Goal: Task Accomplishment & Management: Complete application form

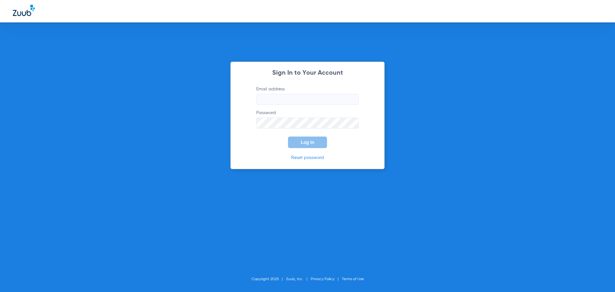
click at [321, 103] on input "Email address" at bounding box center [307, 99] width 102 height 11
type input "[EMAIL_ADDRESS][DOMAIN_NAME]"
click at [288, 136] on button "Log In" at bounding box center [307, 142] width 39 height 12
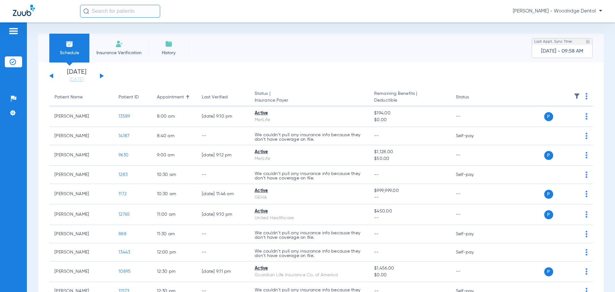
click at [100, 76] on div "[DATE] [DATE] [DATE] [DATE] [DATE] [DATE] [DATE] [DATE] [DATE] [DATE] [DATE] [D…" at bounding box center [76, 76] width 54 height 14
click at [102, 76] on button at bounding box center [102, 75] width 4 height 5
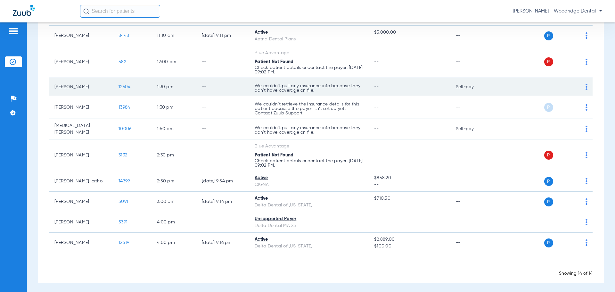
scroll to position [126, 0]
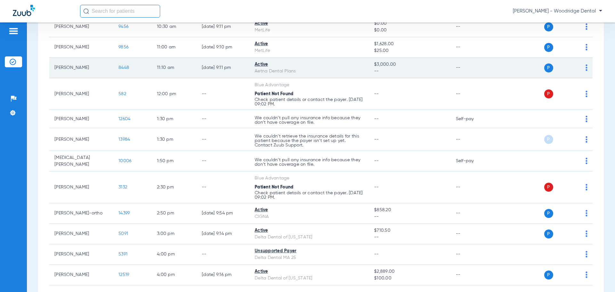
click at [124, 68] on span "8448" at bounding box center [123, 67] width 11 height 4
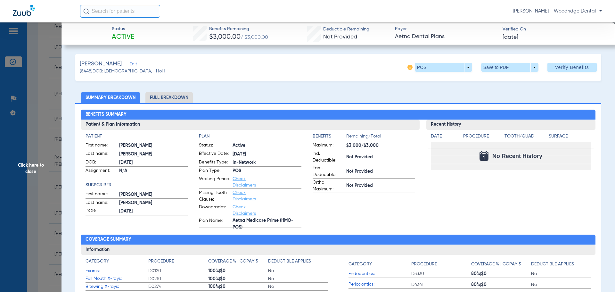
click at [176, 95] on li "Full Breakdown" at bounding box center [168, 97] width 47 height 11
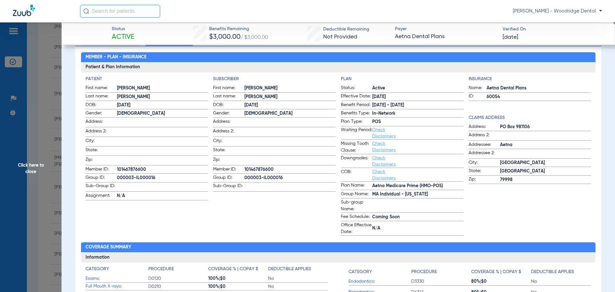
scroll to position [0, 0]
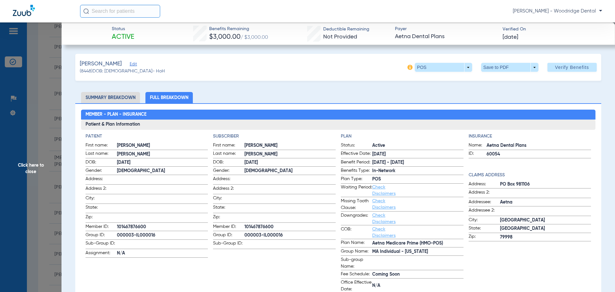
click at [126, 102] on li "Summary Breakdown" at bounding box center [110, 97] width 59 height 11
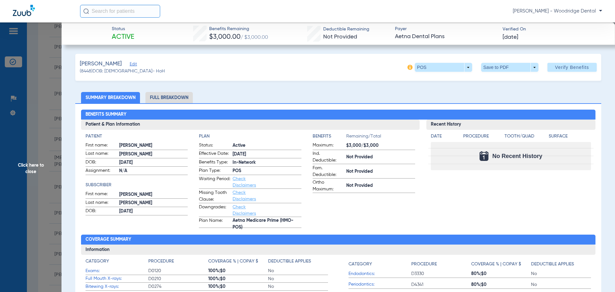
click at [161, 95] on li "Full Breakdown" at bounding box center [168, 97] width 47 height 11
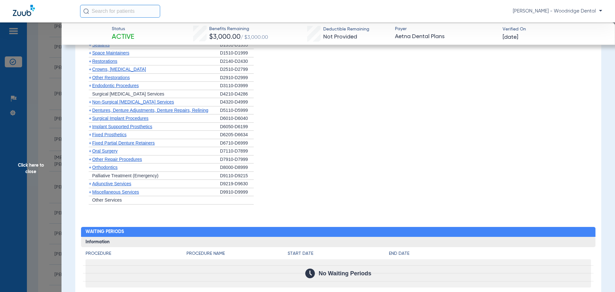
scroll to position [576, 0]
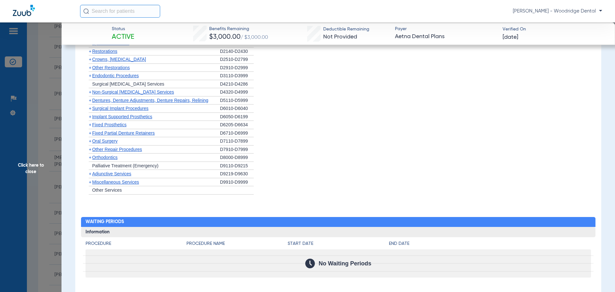
click at [103, 142] on span "Oral Surgery" at bounding box center [104, 140] width 25 height 5
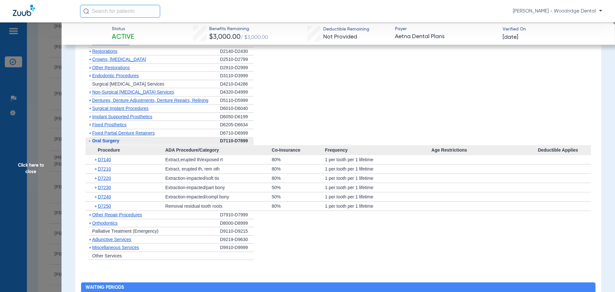
click at [95, 161] on span "+" at bounding box center [96, 159] width 4 height 9
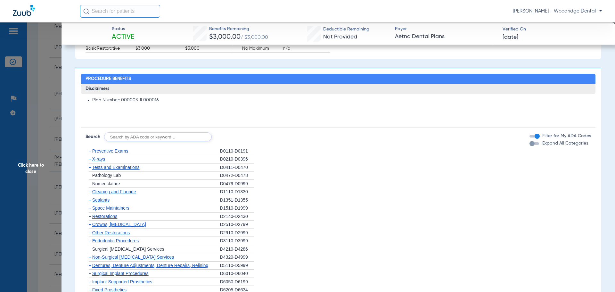
scroll to position [352, 0]
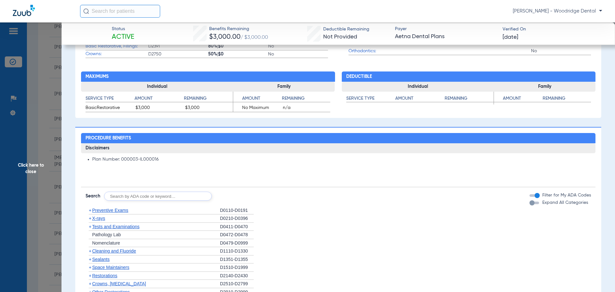
click at [140, 195] on input "text" at bounding box center [158, 196] width 108 height 9
type input "2991, 7953, 8090, 9944"
click at [232, 194] on button "Search" at bounding box center [235, 196] width 25 height 9
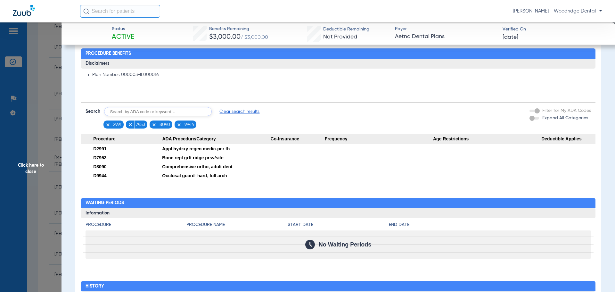
scroll to position [380, 0]
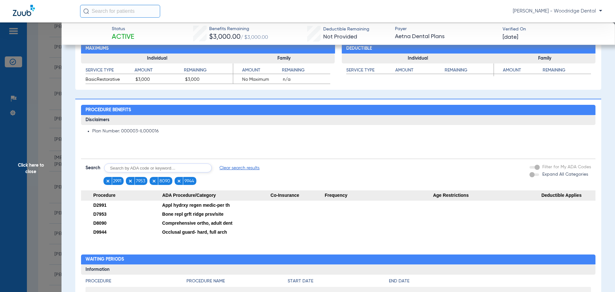
click at [230, 167] on span "Clear search results" at bounding box center [239, 168] width 40 height 6
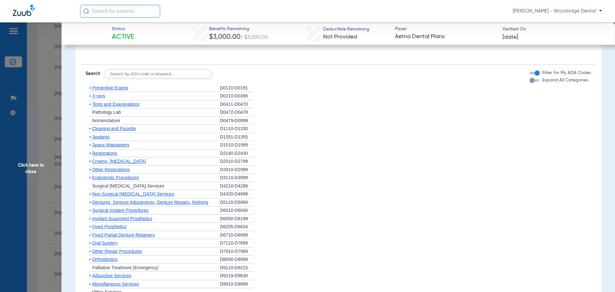
scroll to position [541, 0]
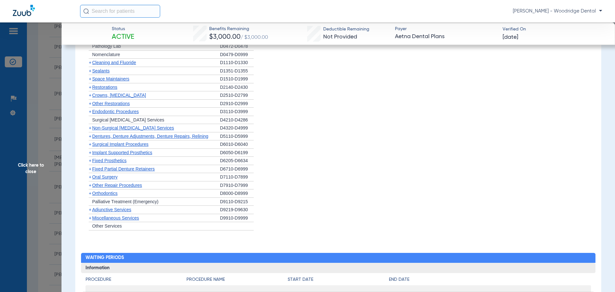
click at [104, 178] on span "Oral Surgery" at bounding box center [104, 176] width 25 height 5
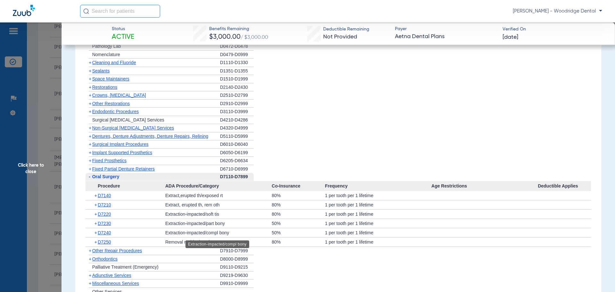
click at [232, 232] on div "Extraction-impacted/compl bony" at bounding box center [218, 232] width 106 height 9
click at [27, 169] on span "Click here to close" at bounding box center [30, 168] width 61 height 292
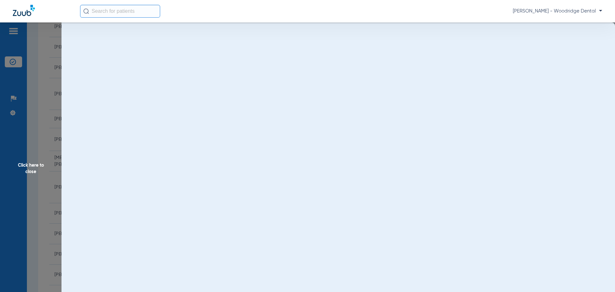
scroll to position [0, 0]
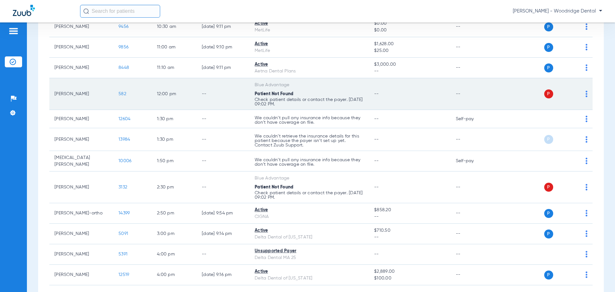
click at [124, 92] on span "582" at bounding box center [122, 94] width 8 height 4
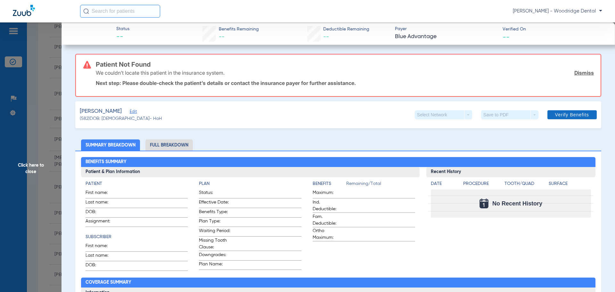
click at [574, 114] on span "Verify Benefits" at bounding box center [572, 114] width 34 height 5
click at [575, 112] on span "Verify Benefits" at bounding box center [572, 114] width 34 height 5
click at [28, 168] on span "Click here to close" at bounding box center [30, 168] width 61 height 292
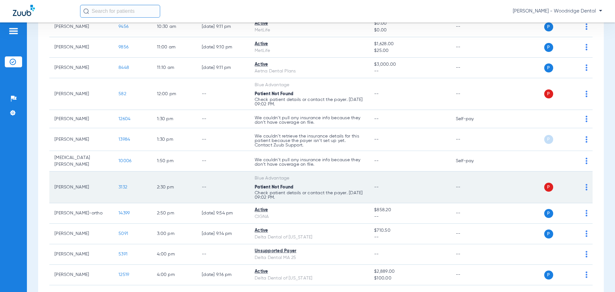
click at [585, 184] on img at bounding box center [586, 187] width 2 height 6
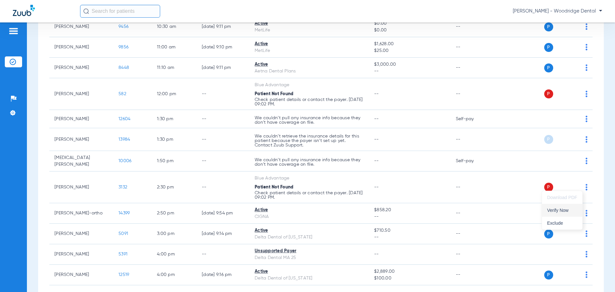
click at [565, 212] on span "Verify Now" at bounding box center [562, 210] width 30 height 4
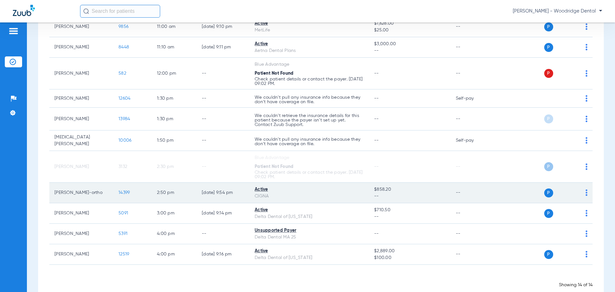
scroll to position [158, 0]
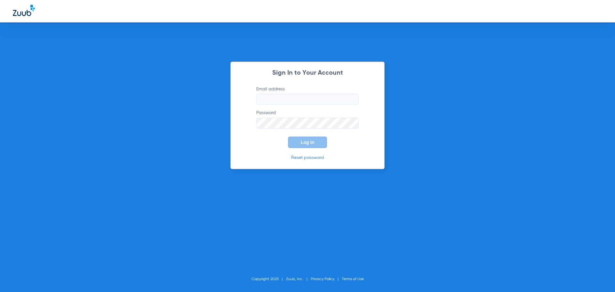
click at [295, 100] on input "Email address" at bounding box center [307, 99] width 102 height 11
type input "[EMAIL_ADDRESS][DOMAIN_NAME]"
click at [288, 136] on button "Log In" at bounding box center [307, 142] width 39 height 12
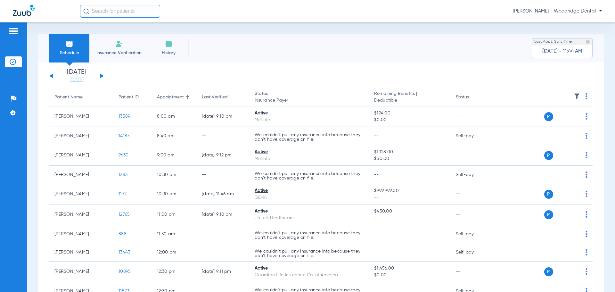
click at [102, 76] on button at bounding box center [102, 75] width 4 height 5
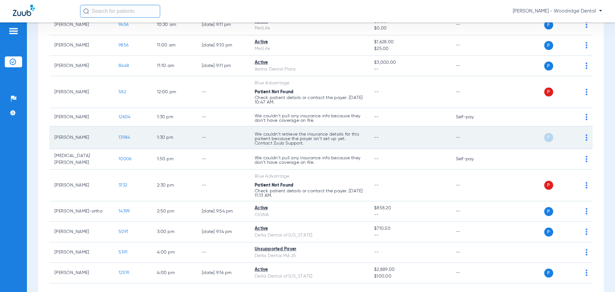
scroll to position [158, 0]
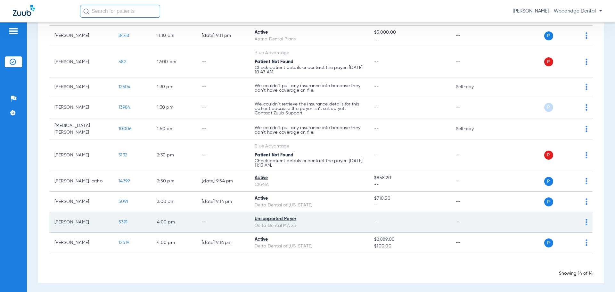
click at [124, 220] on span "5391" at bounding box center [122, 222] width 9 height 4
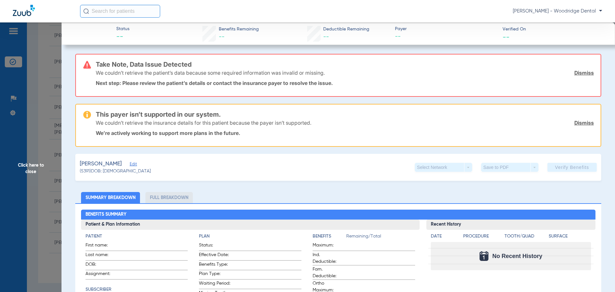
click at [178, 199] on li "Full Breakdown" at bounding box center [168, 197] width 47 height 11
click at [564, 166] on app-verify-button "Verify Benefits" at bounding box center [571, 167] width 49 height 9
click at [29, 168] on span "Click here to close" at bounding box center [30, 168] width 61 height 292
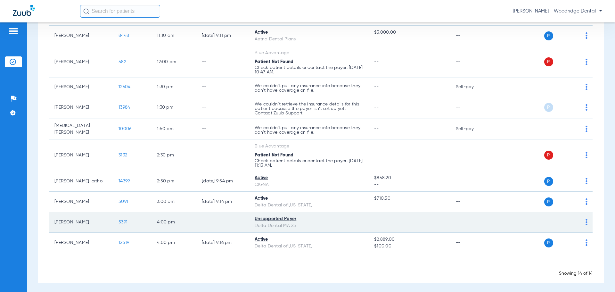
click at [580, 218] on div "P S" at bounding box center [541, 222] width 94 height 9
click at [585, 219] on img at bounding box center [586, 222] width 2 height 6
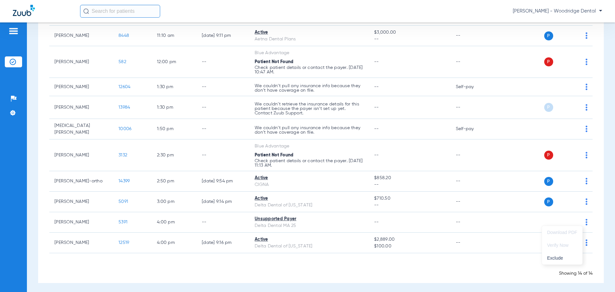
click at [476, 219] on div at bounding box center [307, 146] width 615 height 292
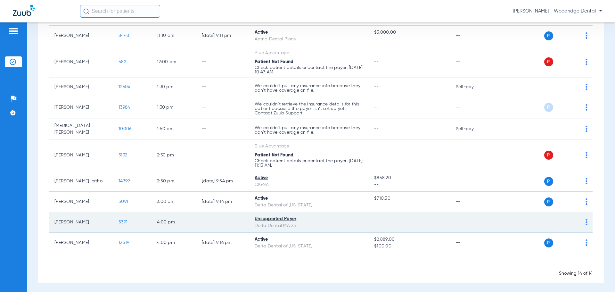
click at [124, 220] on span "5391" at bounding box center [122, 222] width 9 height 4
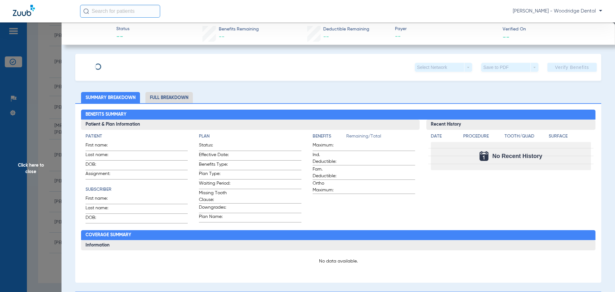
type input "[PERSON_NAME]"
type input "[DATE]"
type input "912349640"
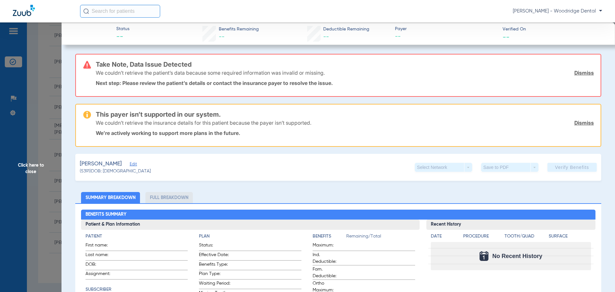
click at [130, 165] on span "Edit" at bounding box center [133, 165] width 6 height 6
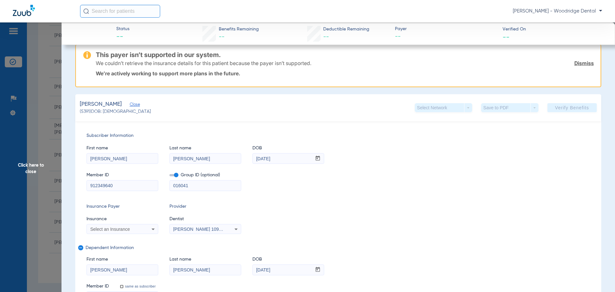
scroll to position [64, 0]
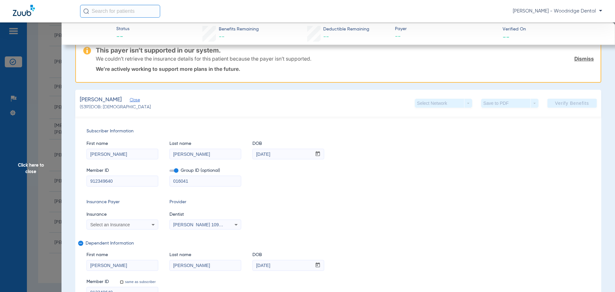
click at [202, 183] on input "016041" at bounding box center [205, 181] width 71 height 10
click at [238, 223] on icon at bounding box center [236, 225] width 8 height 8
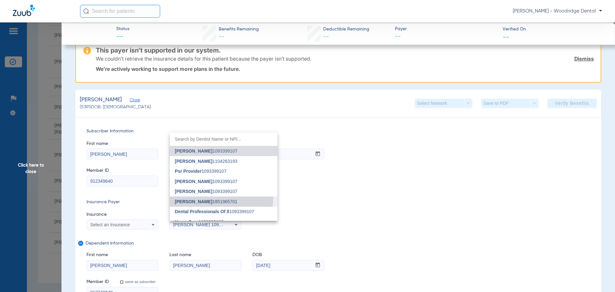
click at [217, 198] on mat-option "[PERSON_NAME] 1851965701" at bounding box center [224, 201] width 108 height 10
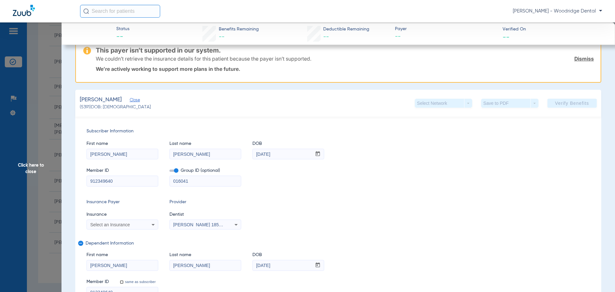
click at [132, 180] on input "912349640" at bounding box center [122, 181] width 71 height 10
click at [198, 180] on input "016041" at bounding box center [205, 181] width 71 height 10
type input "01604199"
click at [247, 198] on div "Subscriber Information First name [PERSON_NAME] Last name [PERSON_NAME] mm / dd…" at bounding box center [338, 213] width 526 height 192
click at [144, 226] on div "Select an Insurance" at bounding box center [122, 225] width 71 height 8
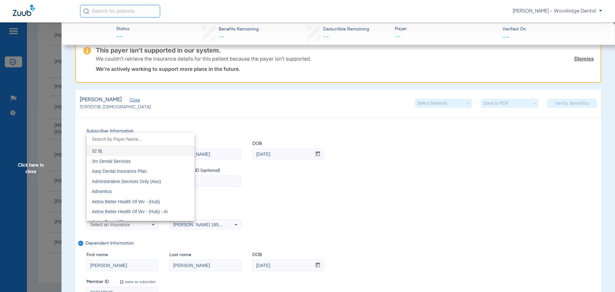
click at [141, 143] on input "dropdown search" at bounding box center [141, 139] width 108 height 13
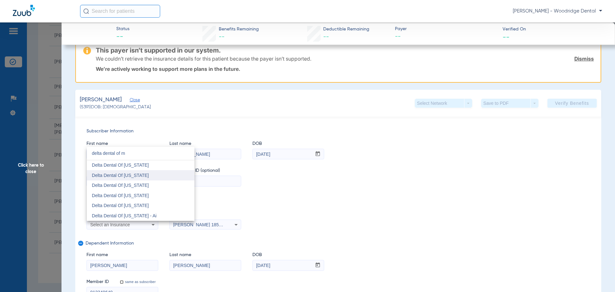
type input "delta dental of m"
click at [150, 178] on mat-option "Delta Dental Of [US_STATE]" at bounding box center [141, 175] width 108 height 10
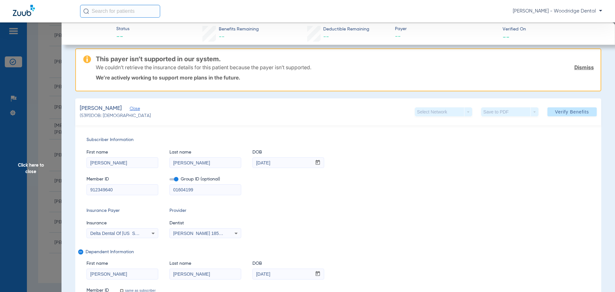
scroll to position [0, 0]
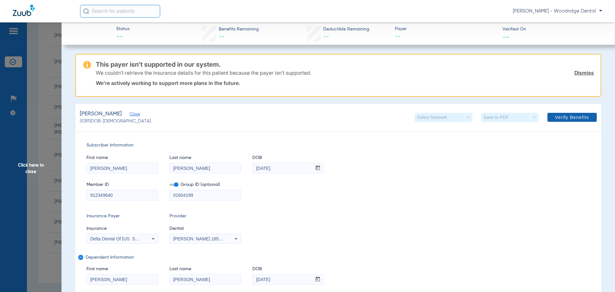
click at [566, 117] on span "Verify Benefits" at bounding box center [572, 117] width 34 height 5
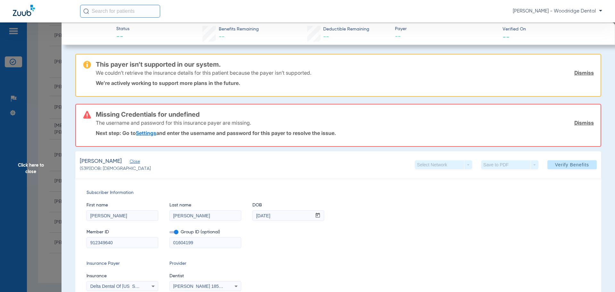
click at [124, 243] on input "912349640" at bounding box center [122, 242] width 71 height 10
drag, startPoint x: 123, startPoint y: 242, endPoint x: 0, endPoint y: 204, distance: 128.6
click at [49, 276] on app-side-panel-drawer "Click here to close Status -- Benefits Remaining -- Deductible Remaining -- Pay…" at bounding box center [49, 276] width 0 height 0
click at [375, 207] on div "First name [PERSON_NAME] Last name [PERSON_NAME] mm / dd / yyyy [DATE]" at bounding box center [337, 208] width 503 height 25
click at [209, 243] on input "01604199" at bounding box center [205, 242] width 71 height 10
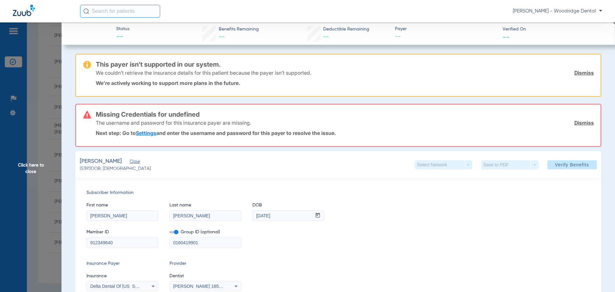
type input "0160419901"
click at [281, 239] on div "Member ID 912349640 Group ID (optional) 0160419901" at bounding box center [337, 235] width 503 height 25
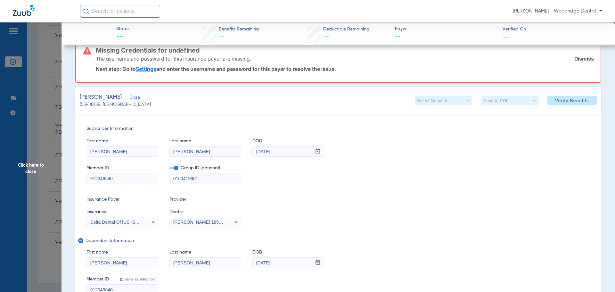
scroll to position [32, 0]
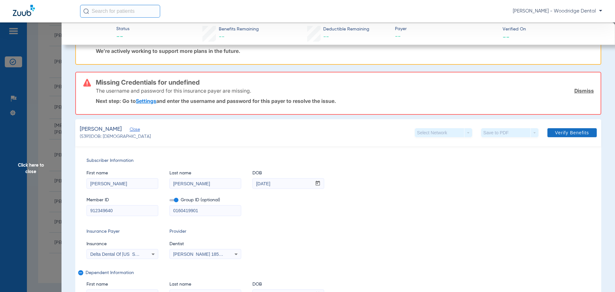
click at [566, 130] on span "Verify Benefits" at bounding box center [572, 132] width 34 height 5
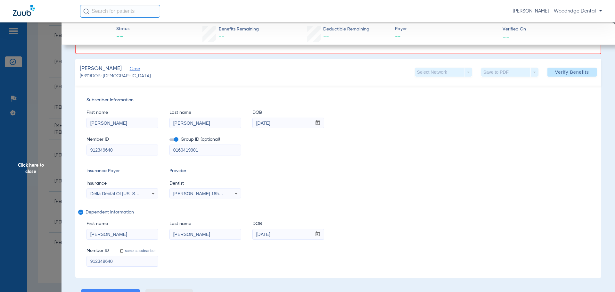
scroll to position [96, 0]
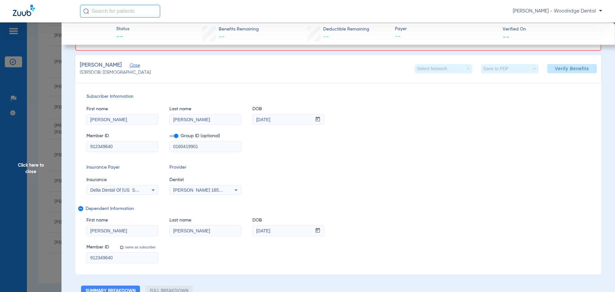
click at [154, 191] on icon at bounding box center [153, 190] width 8 height 8
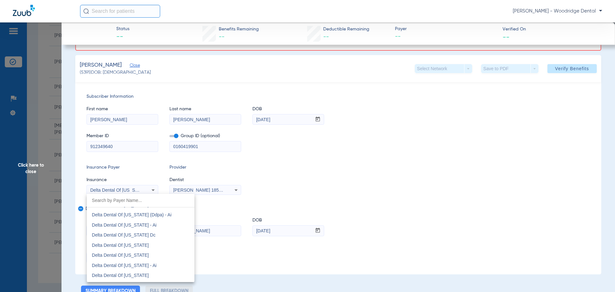
scroll to position [1742, 0]
click at [149, 242] on mat-option "Delta Dental Of [US_STATE]" at bounding box center [141, 245] width 108 height 10
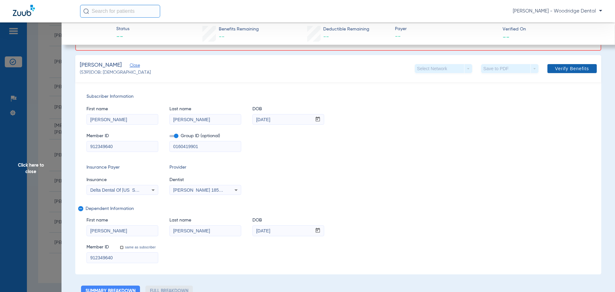
click at [567, 68] on span "Verify Benefits" at bounding box center [572, 68] width 34 height 5
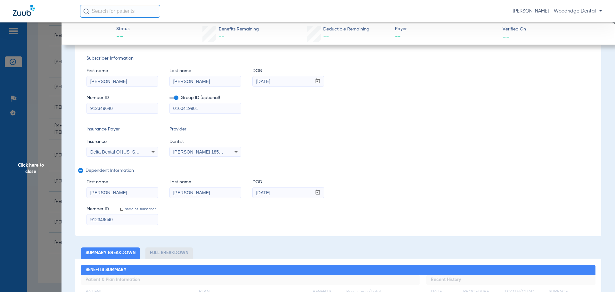
scroll to position [0, 0]
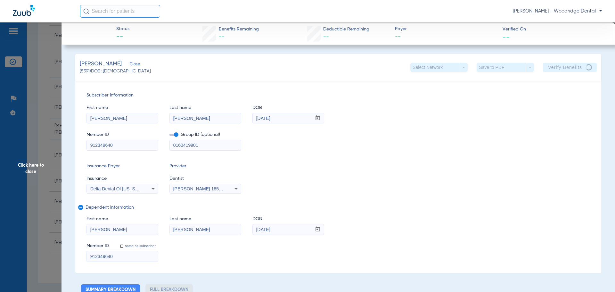
click at [29, 169] on span "Click here to close" at bounding box center [30, 168] width 61 height 292
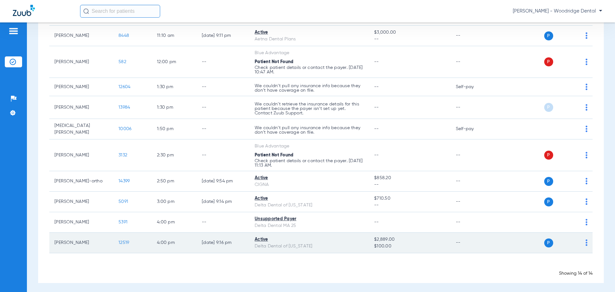
click at [125, 241] on span "12519" at bounding box center [123, 242] width 11 height 4
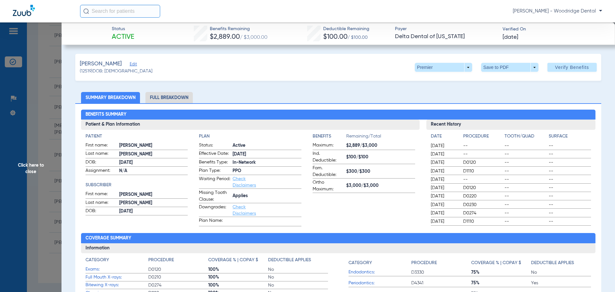
click at [167, 98] on li "Full Breakdown" at bounding box center [168, 97] width 47 height 11
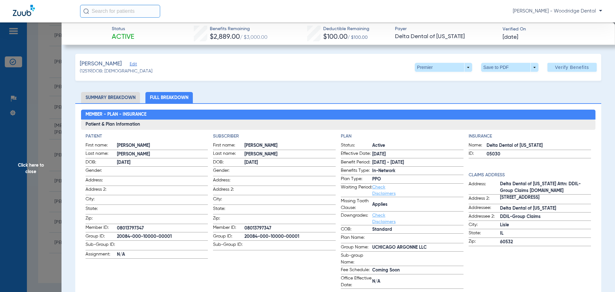
click at [256, 227] on span "08013797347" at bounding box center [289, 228] width 91 height 7
copy span "08013797347"
drag, startPoint x: 302, startPoint y: 232, endPoint x: 242, endPoint y: 237, distance: 60.1
click at [242, 237] on label "Group ID: 20084-000-10000-00001" at bounding box center [274, 237] width 123 height 8
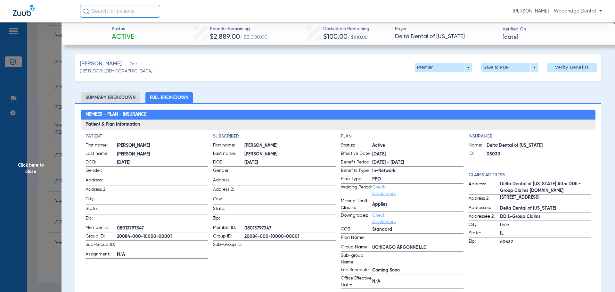
copy label "20084-000-10000-00001"
click at [272, 236] on span "20084-000-10000-00001" at bounding box center [289, 236] width 91 height 7
click at [297, 234] on span "20084-000-10000-00001" at bounding box center [289, 236] width 91 height 7
click at [285, 234] on span "20084-000-10000-00001" at bounding box center [289, 236] width 91 height 7
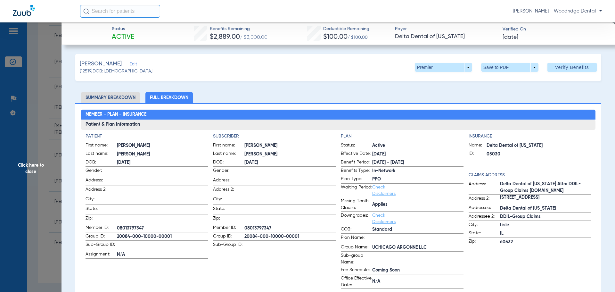
click at [285, 234] on span "20084-000-10000-00001" at bounding box center [289, 236] width 91 height 7
copy span "20084-000-10000-00001"
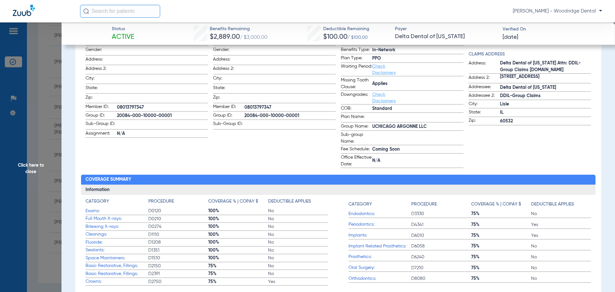
scroll to position [128, 0]
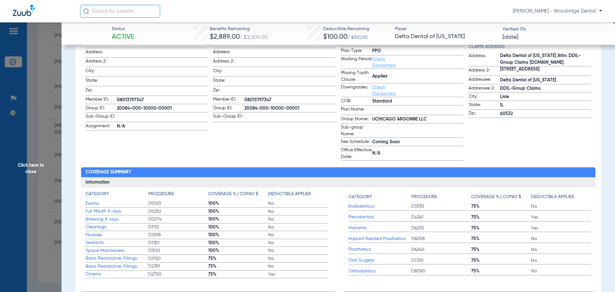
click at [395, 119] on span "UCHICAGO ARGONNE LLC" at bounding box center [417, 119] width 91 height 7
copy span "UCHICAGO ARGONNE LLC"
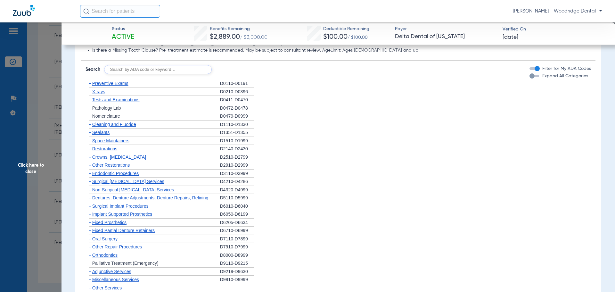
scroll to position [576, 0]
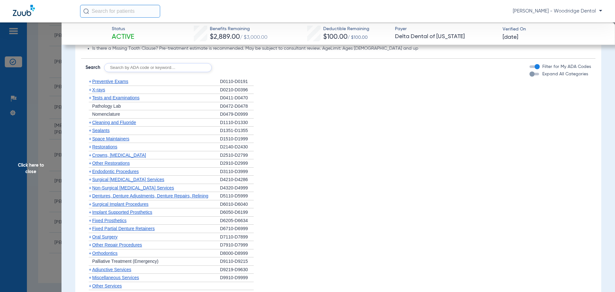
click at [136, 67] on input "text" at bounding box center [158, 67] width 108 height 9
type input "2991, 7953, 8090, 9944"
click button "Search" at bounding box center [235, 67] width 25 height 9
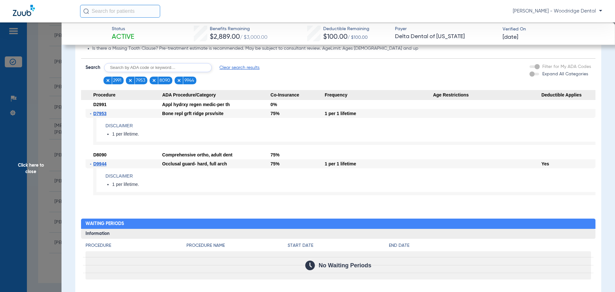
click at [20, 167] on span "Click here to close" at bounding box center [30, 168] width 61 height 292
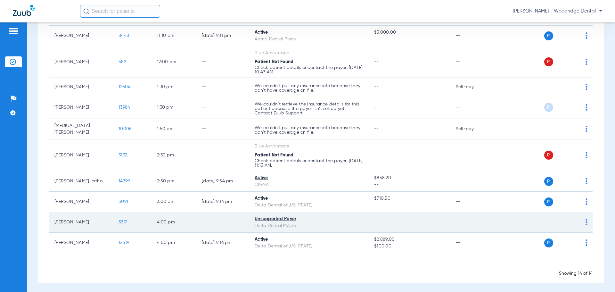
click at [585, 222] on img at bounding box center [586, 222] width 2 height 6
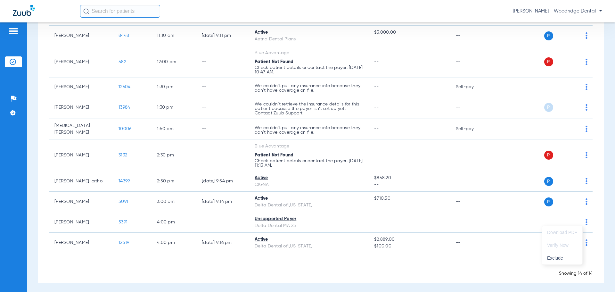
click at [281, 217] on div at bounding box center [307, 146] width 615 height 292
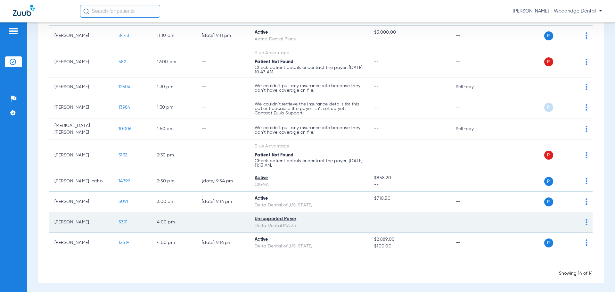
click at [120, 220] on span "5391" at bounding box center [122, 222] width 9 height 4
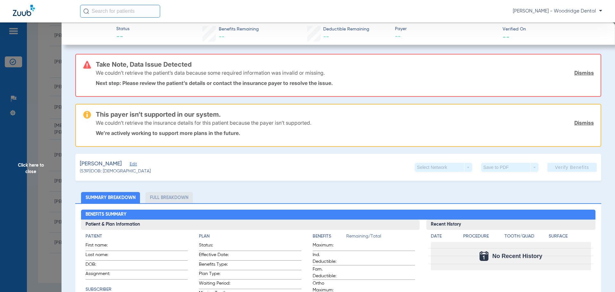
click at [130, 165] on span "Edit" at bounding box center [133, 165] width 6 height 6
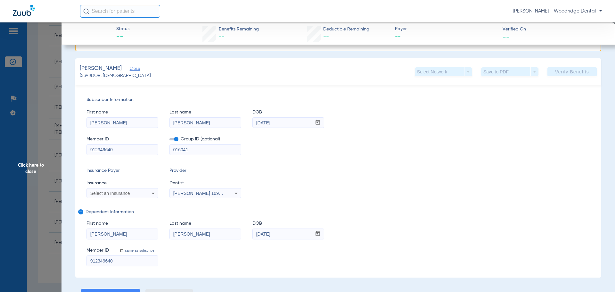
scroll to position [96, 0]
click at [215, 193] on span "[PERSON_NAME] 1093399107" at bounding box center [204, 192] width 63 height 5
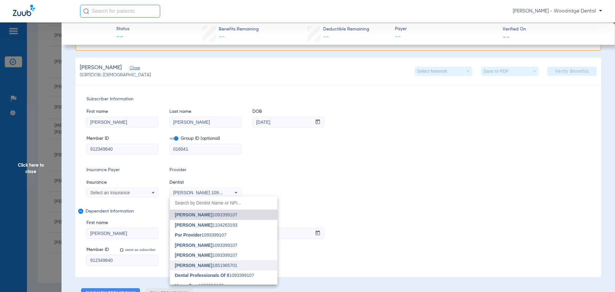
click at [224, 261] on mat-option "[PERSON_NAME] 1851965701" at bounding box center [224, 265] width 108 height 10
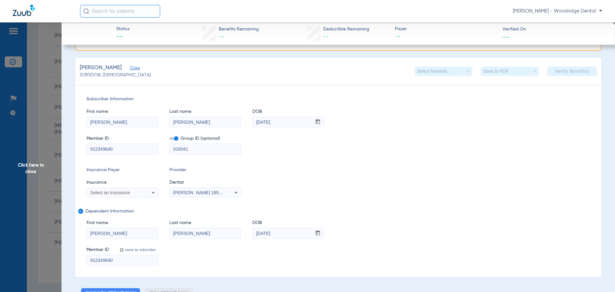
click at [152, 191] on icon at bounding box center [153, 193] width 8 height 8
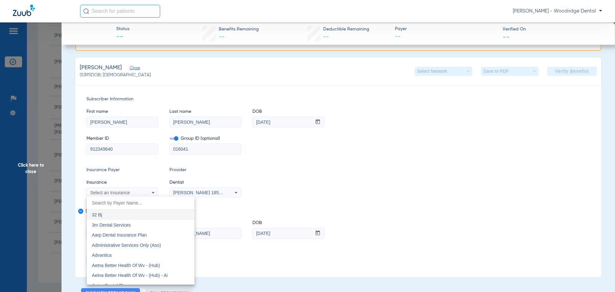
click at [150, 201] on input "dropdown search" at bounding box center [141, 202] width 108 height 13
type input "delta dental of w"
click at [149, 260] on mat-option "Delta Dental Of [US_STATE]" at bounding box center [141, 265] width 108 height 10
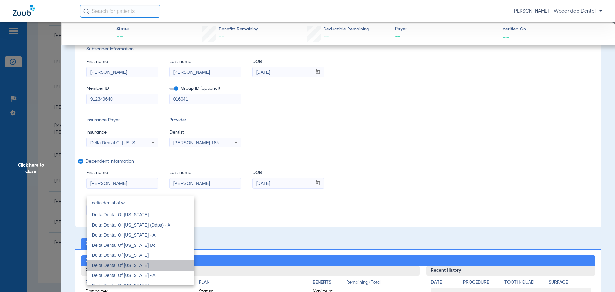
scroll to position [46, 0]
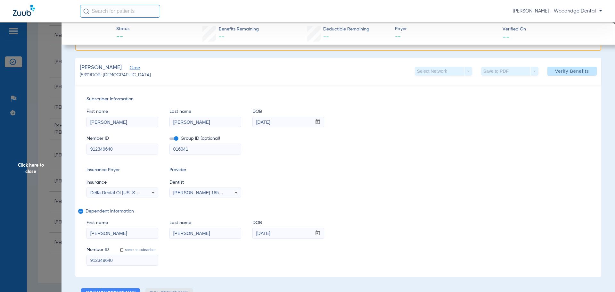
click at [277, 188] on div "Insurance Payer Insurance Delta Dental Of [US_STATE] Provider Dentist [PERSON_N…" at bounding box center [337, 182] width 503 height 31
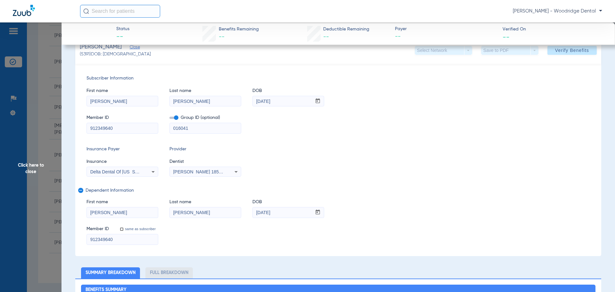
scroll to position [0, 0]
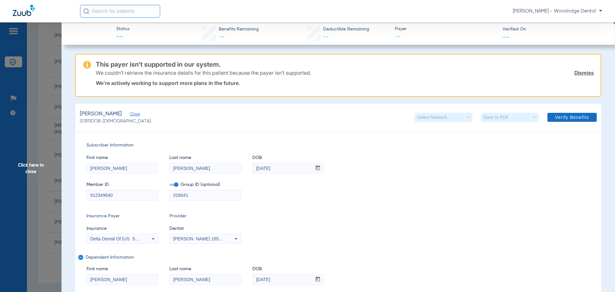
click at [576, 120] on span at bounding box center [571, 117] width 49 height 15
